Goal: Transaction & Acquisition: Download file/media

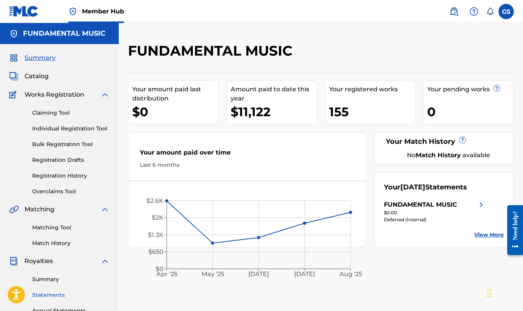
scroll to position [94, 0]
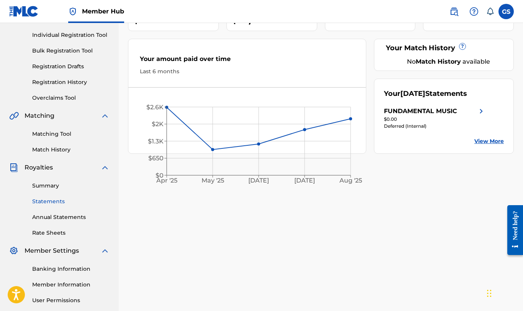
click at [54, 203] on link "Statements" at bounding box center [70, 201] width 77 height 8
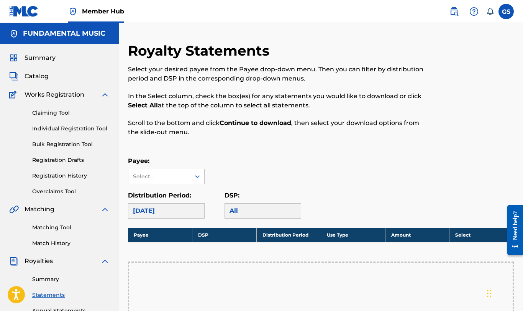
click at [173, 214] on div "[DATE]" at bounding box center [166, 210] width 77 height 15
click at [174, 179] on div "Select..." at bounding box center [159, 177] width 52 height 8
click at [177, 195] on div "FUNDAMENTAL MUSIC" at bounding box center [166, 198] width 76 height 28
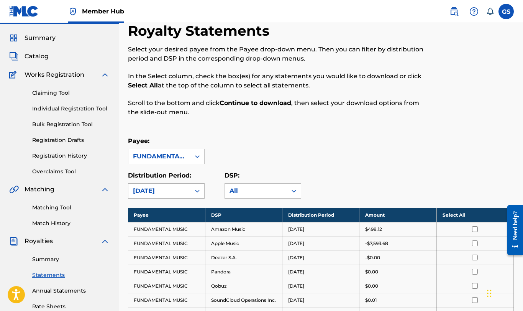
click at [184, 199] on div "[DATE]" at bounding box center [166, 190] width 77 height 15
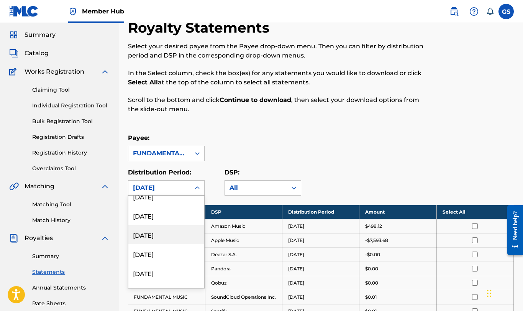
scroll to position [563, 0]
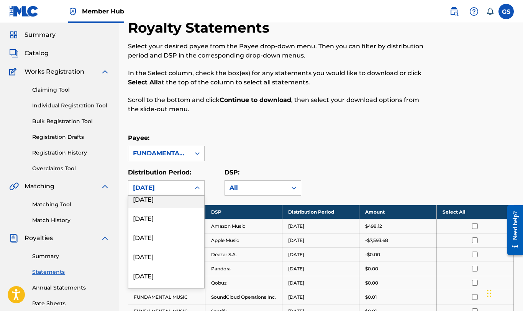
click at [163, 204] on div "[DATE]" at bounding box center [166, 198] width 76 height 19
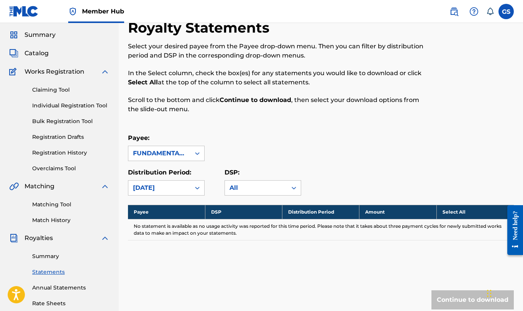
click at [167, 185] on div "[DATE]" at bounding box center [159, 187] width 53 height 9
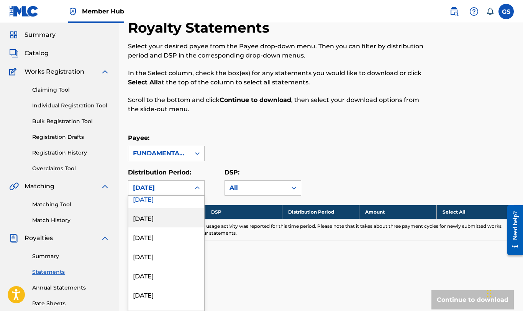
scroll to position [469, 0]
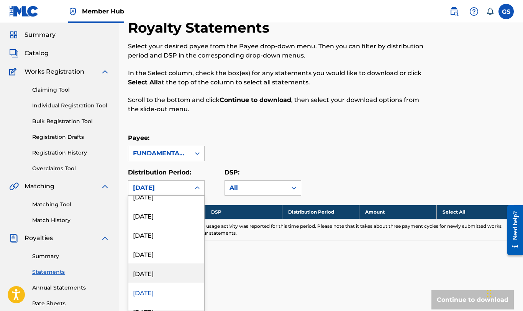
click at [159, 280] on div "[DATE]" at bounding box center [166, 272] width 76 height 19
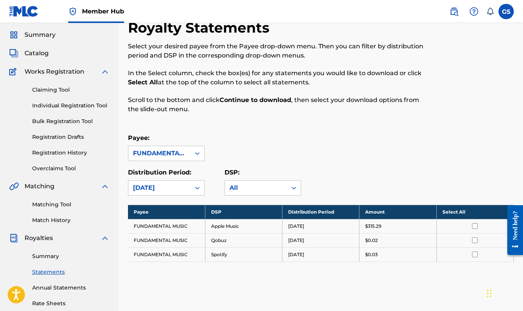
click at [191, 187] on div at bounding box center [198, 188] width 14 height 14
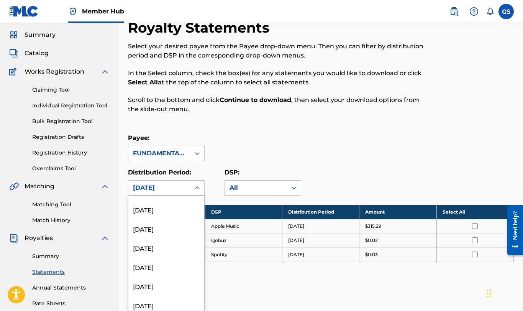
scroll to position [439, 0]
click at [156, 261] on div "[DATE]" at bounding box center [166, 264] width 76 height 19
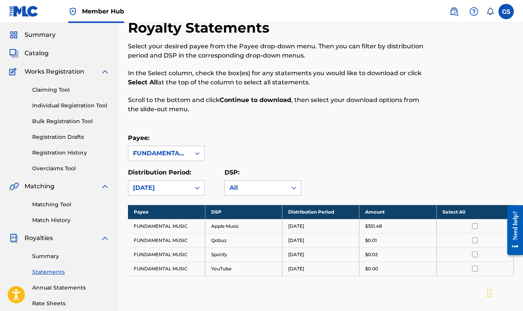
click at [477, 225] on input "checkbox" at bounding box center [475, 226] width 6 height 6
click at [466, 213] on th "Deselect All" at bounding box center [475, 212] width 77 height 14
click at [466, 213] on th "Select All" at bounding box center [475, 212] width 77 height 14
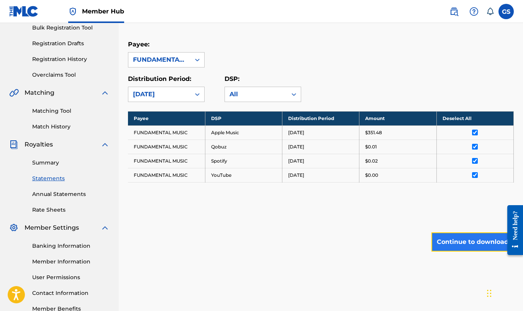
click at [472, 239] on button "Continue to download" at bounding box center [473, 241] width 82 height 19
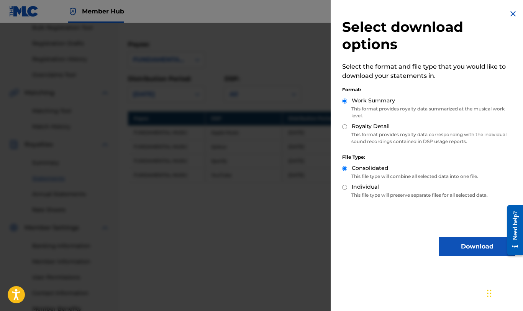
click at [346, 125] on input "Royalty Detail" at bounding box center [344, 126] width 5 height 5
radio input "true"
click at [454, 253] on button "Download" at bounding box center [477, 246] width 77 height 19
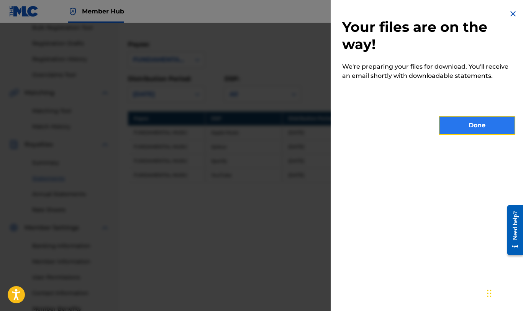
click at [459, 126] on button "Done" at bounding box center [477, 125] width 77 height 19
